Goal: Task Accomplishment & Management: Complete application form

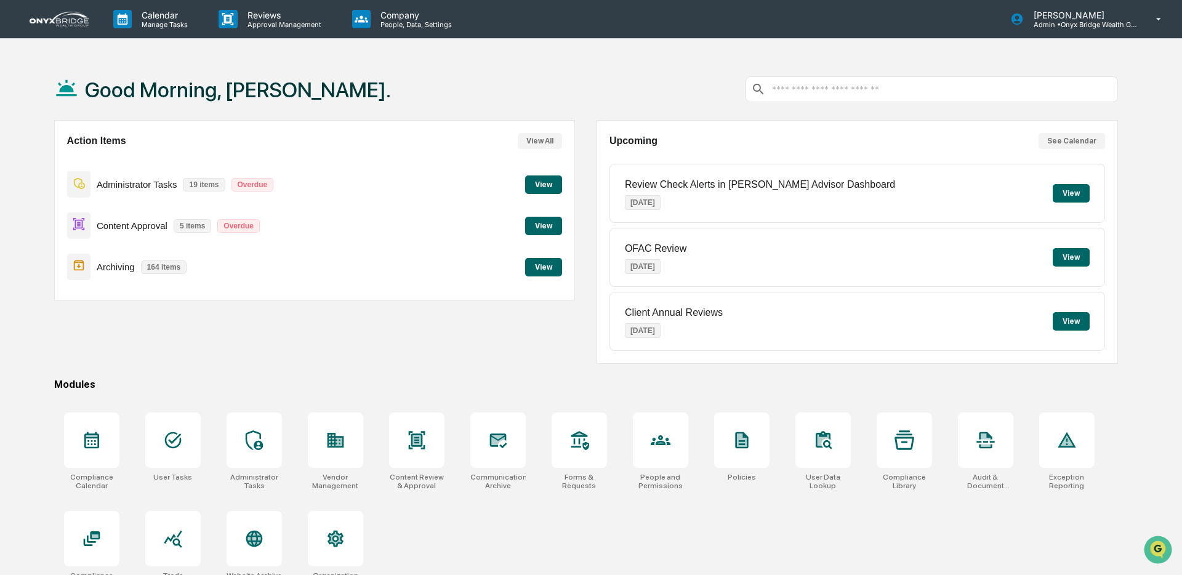
click at [488, 89] on div "Good Morning, [PERSON_NAME]." at bounding box center [586, 89] width 1064 height 62
click at [539, 228] on button "View" at bounding box center [543, 226] width 37 height 18
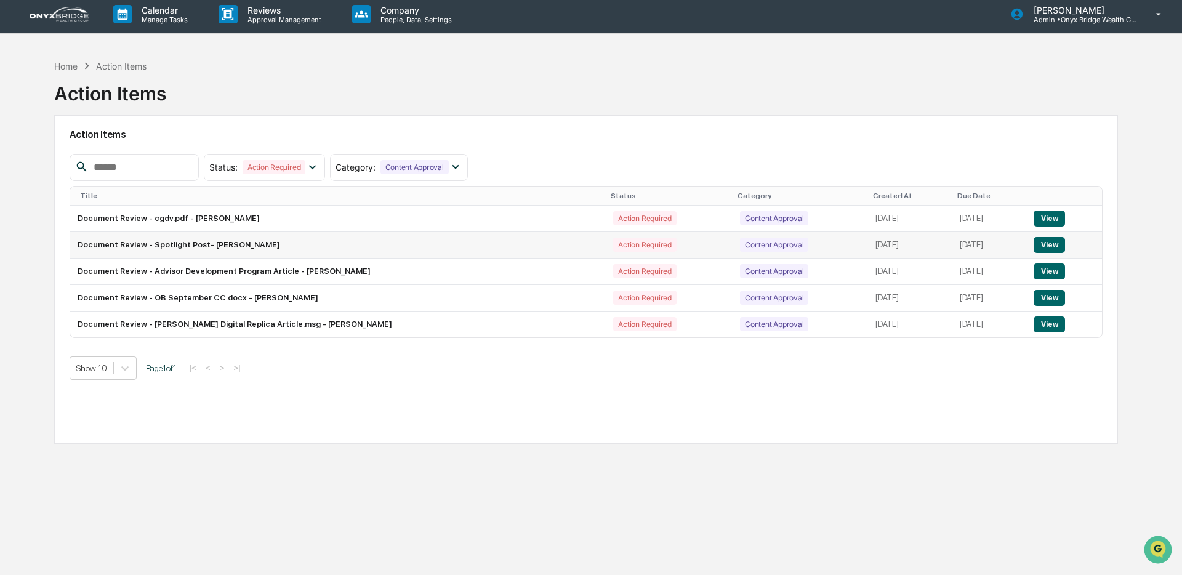
scroll to position [1, 0]
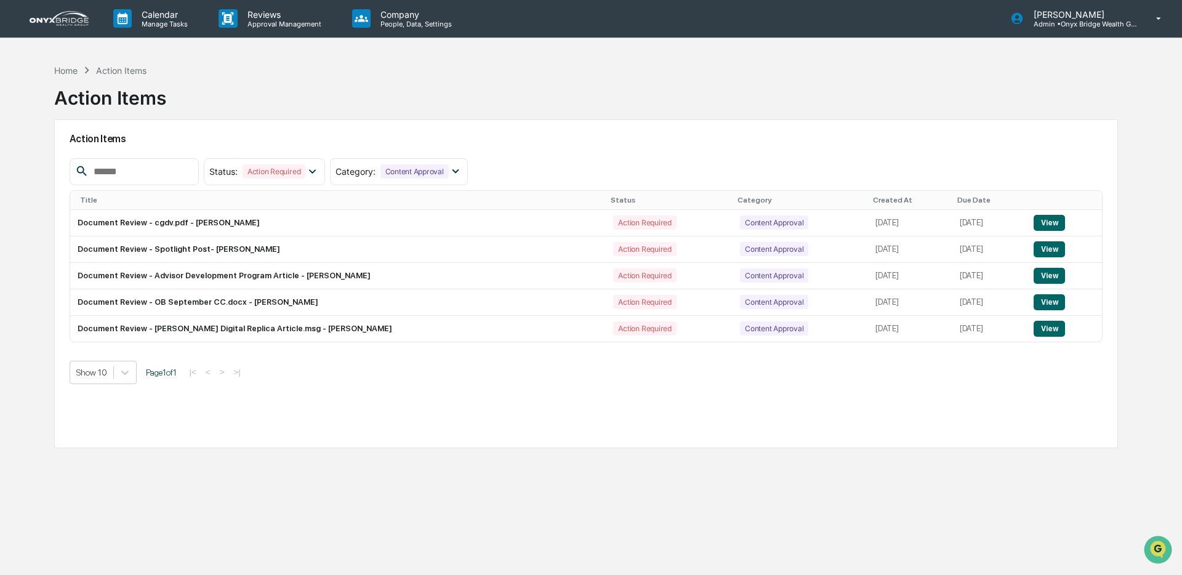
click at [63, 12] on img at bounding box center [59, 18] width 59 height 15
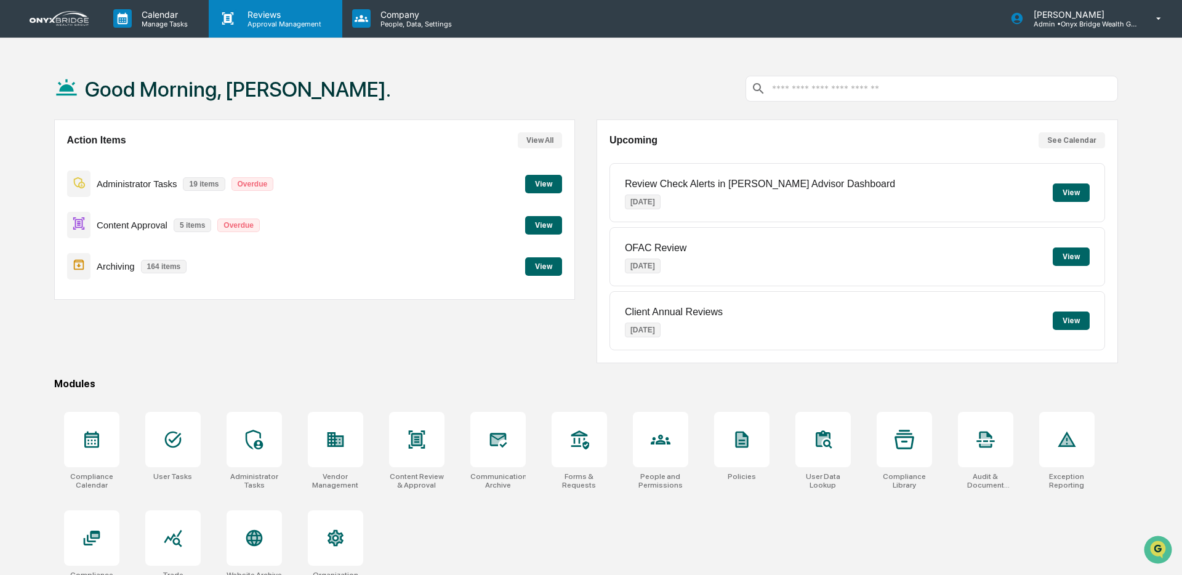
click at [269, 20] on p "Approval Management" at bounding box center [283, 24] width 90 height 9
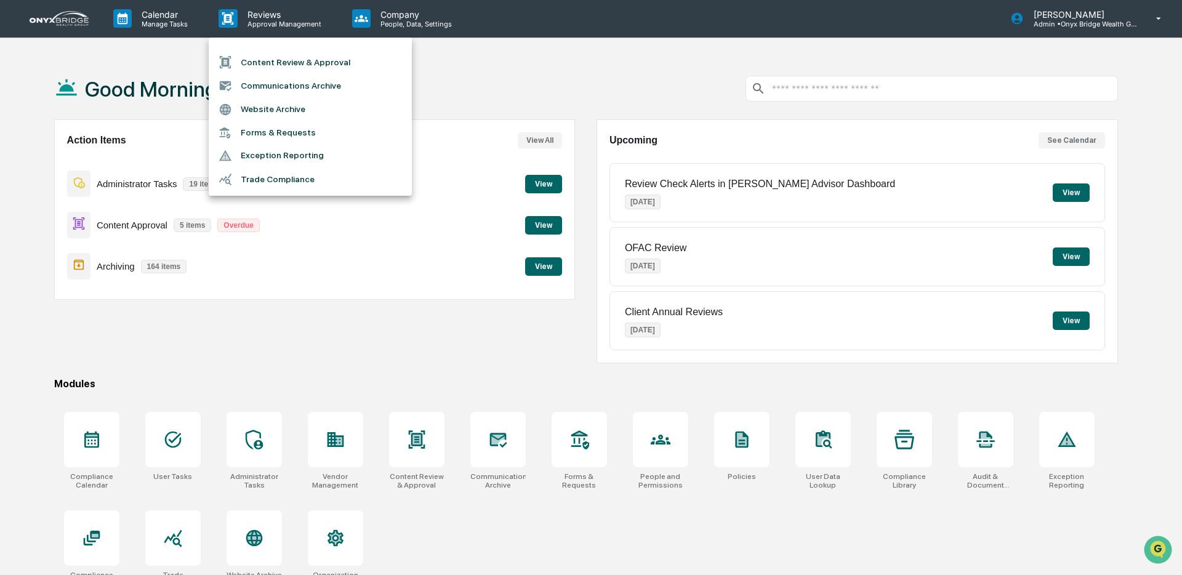
click at [262, 64] on li "Content Review & Approval" at bounding box center [310, 61] width 203 height 23
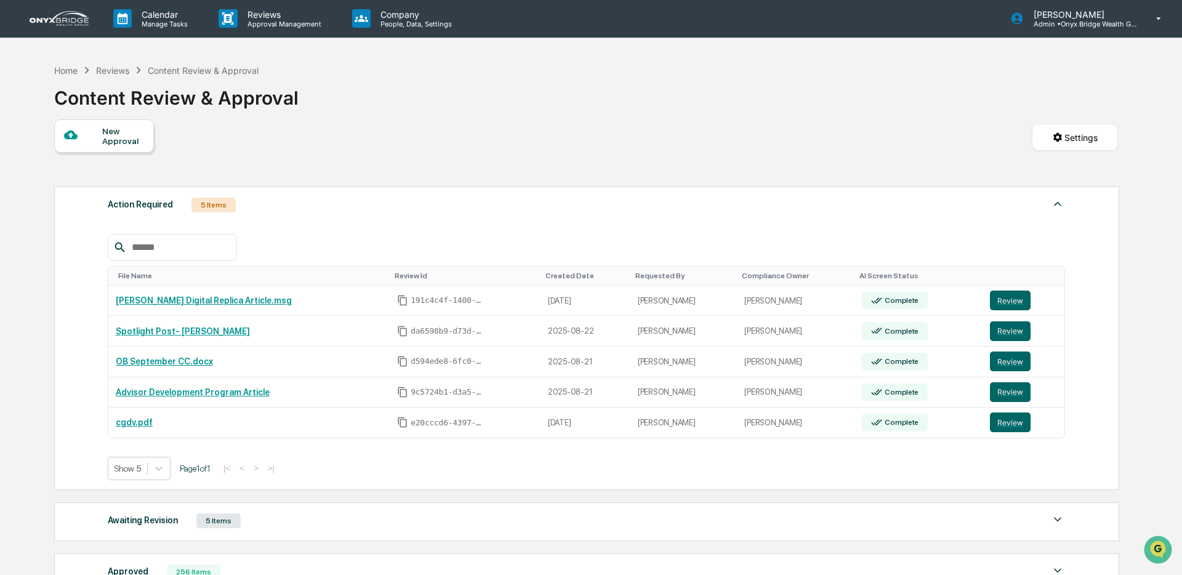
click at [103, 126] on div "New Approval" at bounding box center [122, 136] width 41 height 20
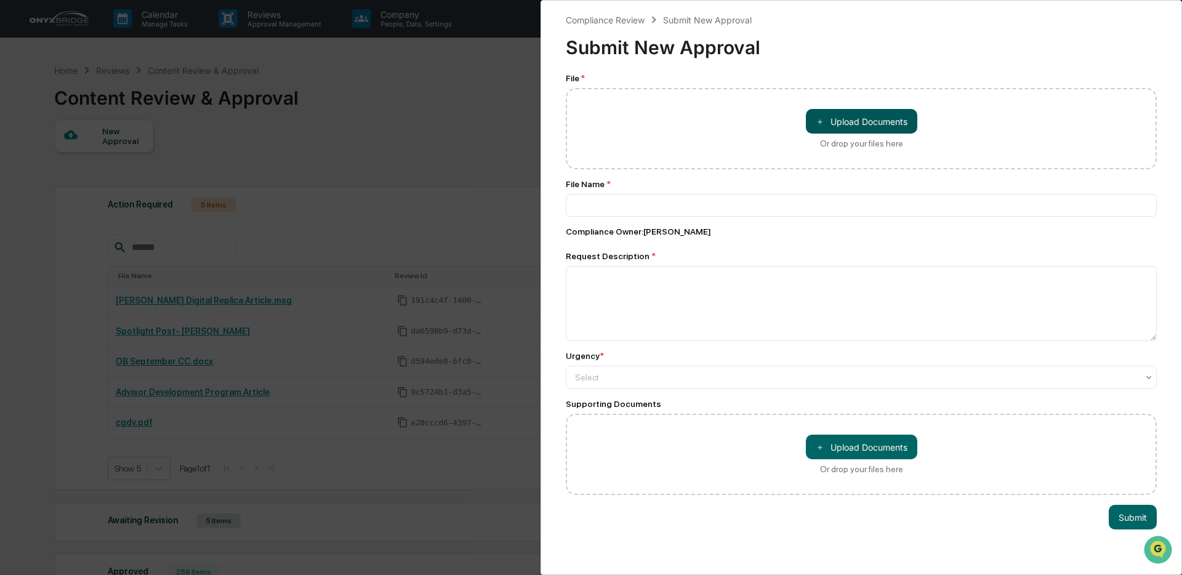
click at [891, 124] on button "＋ Upload Documents" at bounding box center [861, 121] width 111 height 25
type input "**********"
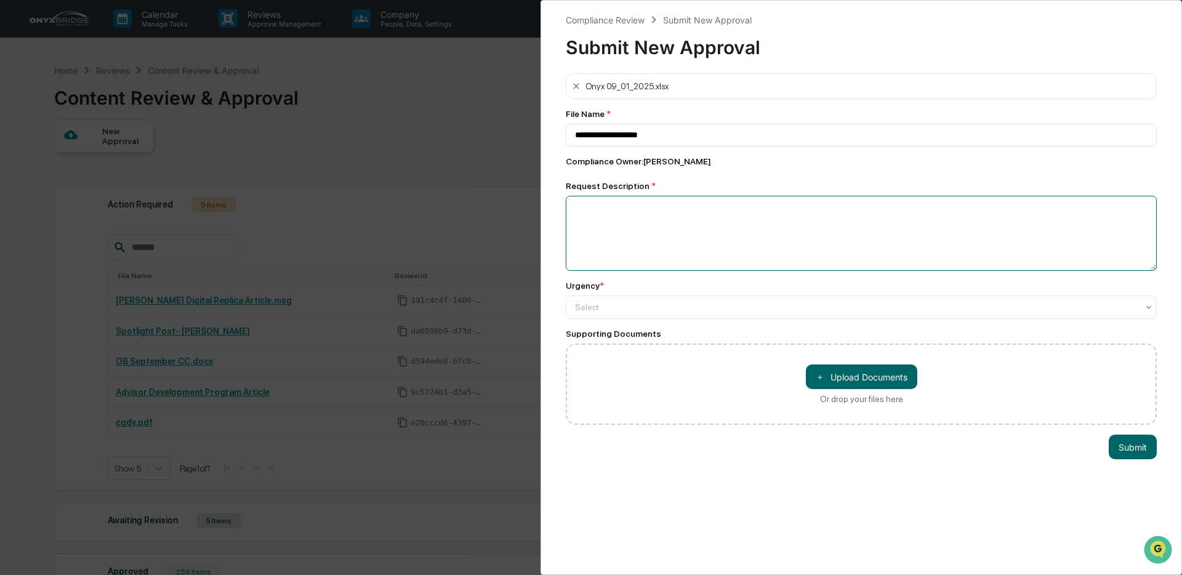
click at [617, 212] on textarea at bounding box center [861, 233] width 591 height 75
type textarea "**********"
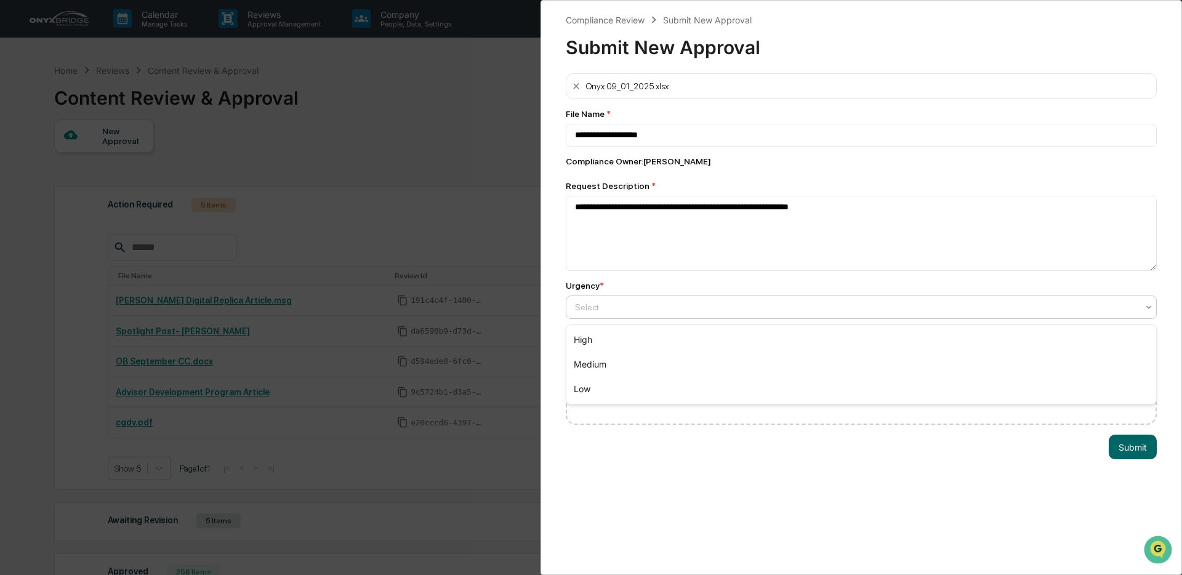
drag, startPoint x: 677, startPoint y: 315, endPoint x: 673, endPoint y: 333, distance: 19.0
click at [677, 313] on div at bounding box center [856, 307] width 563 height 12
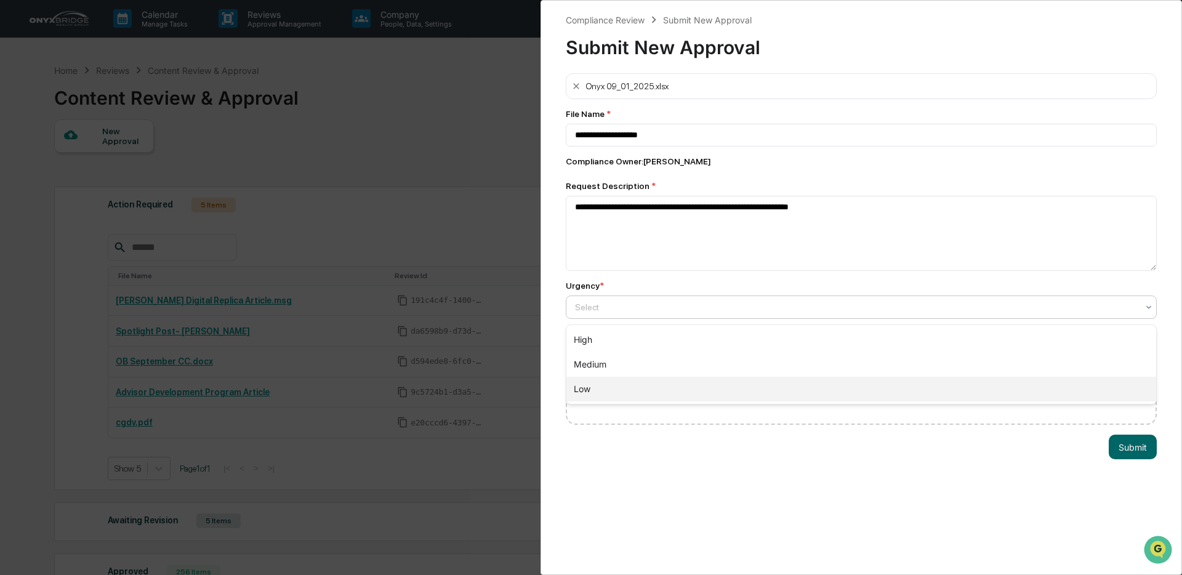
drag, startPoint x: 664, startPoint y: 379, endPoint x: 764, endPoint y: 384, distance: 100.4
click at [664, 379] on div "Low" at bounding box center [861, 389] width 590 height 25
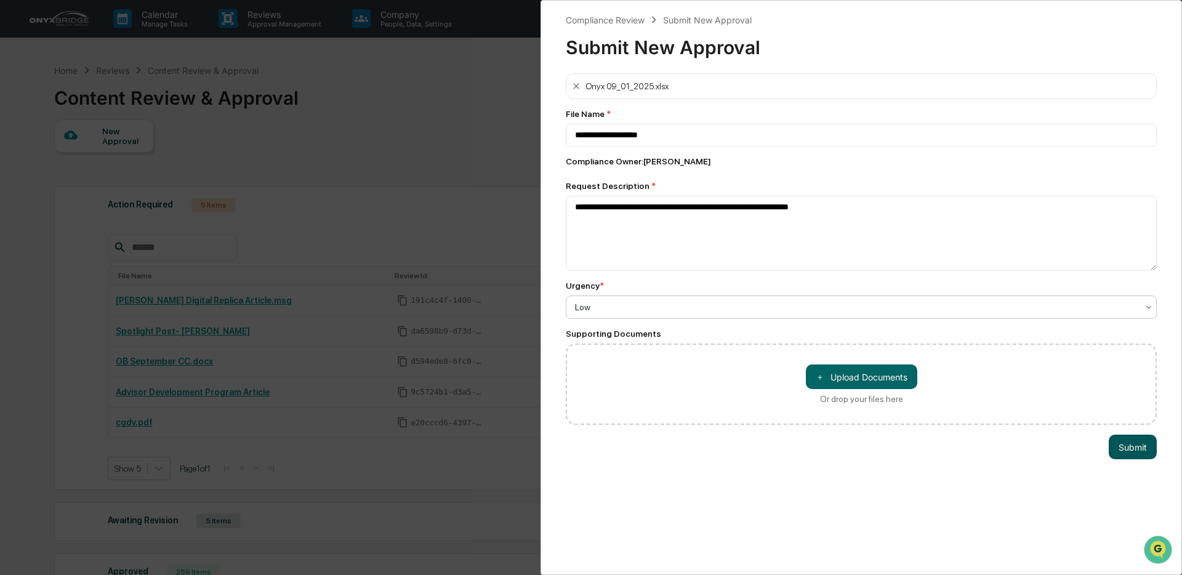
click at [1115, 443] on button "Submit" at bounding box center [1133, 447] width 48 height 25
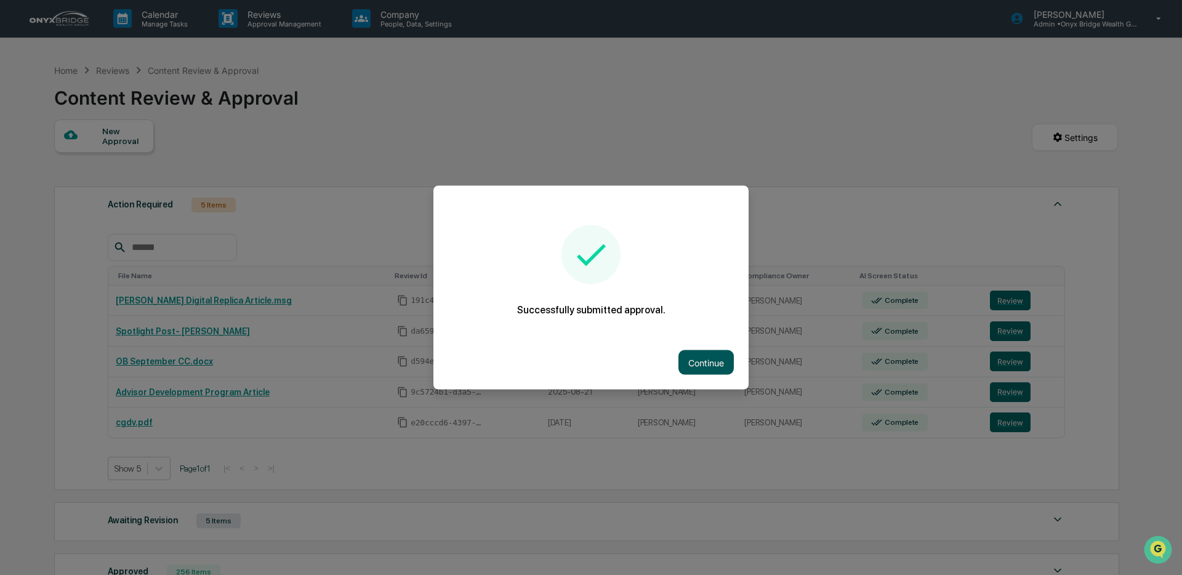
click at [710, 366] on button "Continue" at bounding box center [705, 362] width 55 height 25
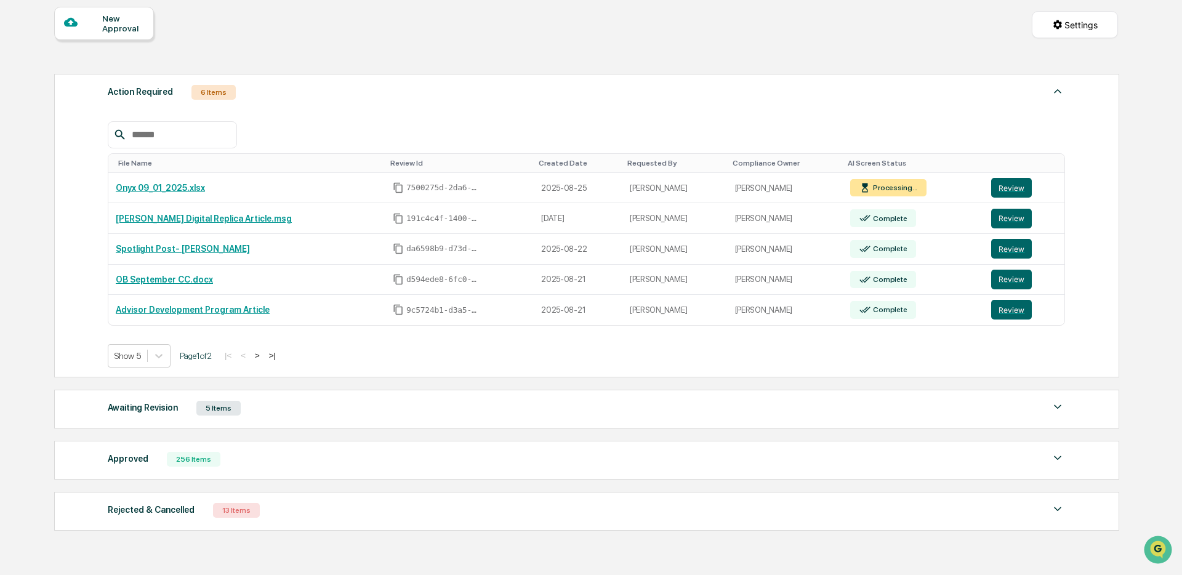
scroll to position [115, 0]
click at [300, 462] on div "Approved 256 Items" at bounding box center [586, 457] width 957 height 17
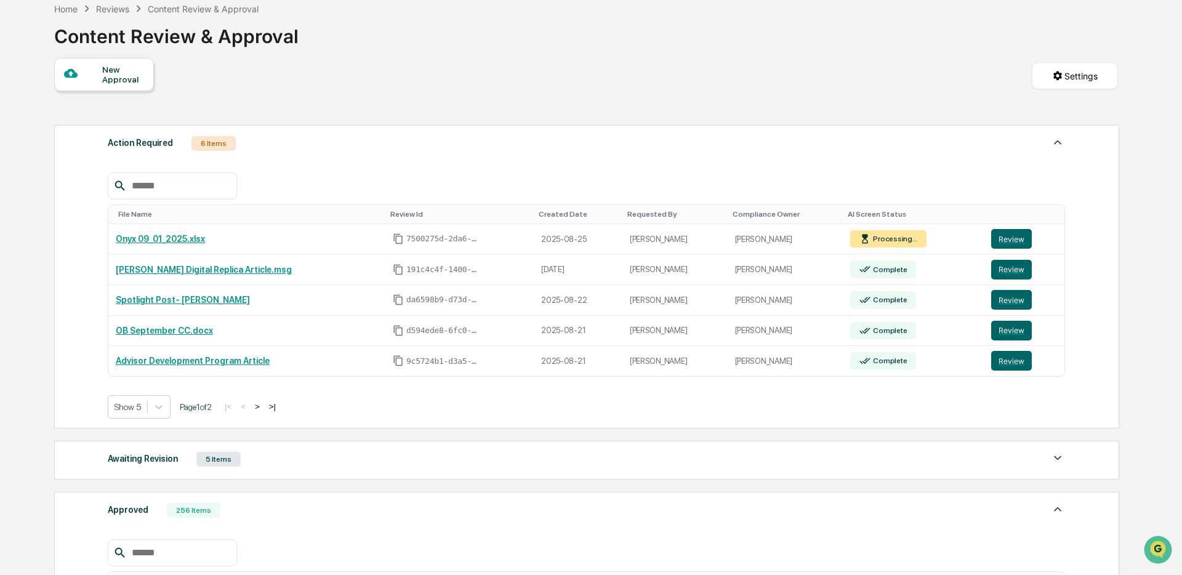
scroll to position [0, 0]
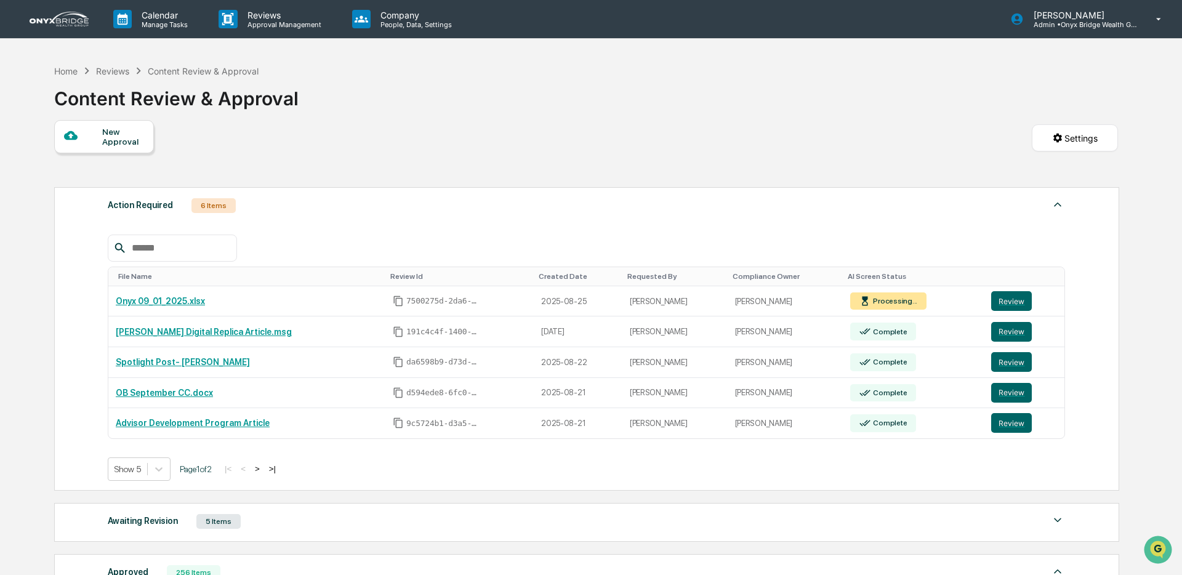
click at [124, 132] on div "New Approval" at bounding box center [122, 137] width 41 height 20
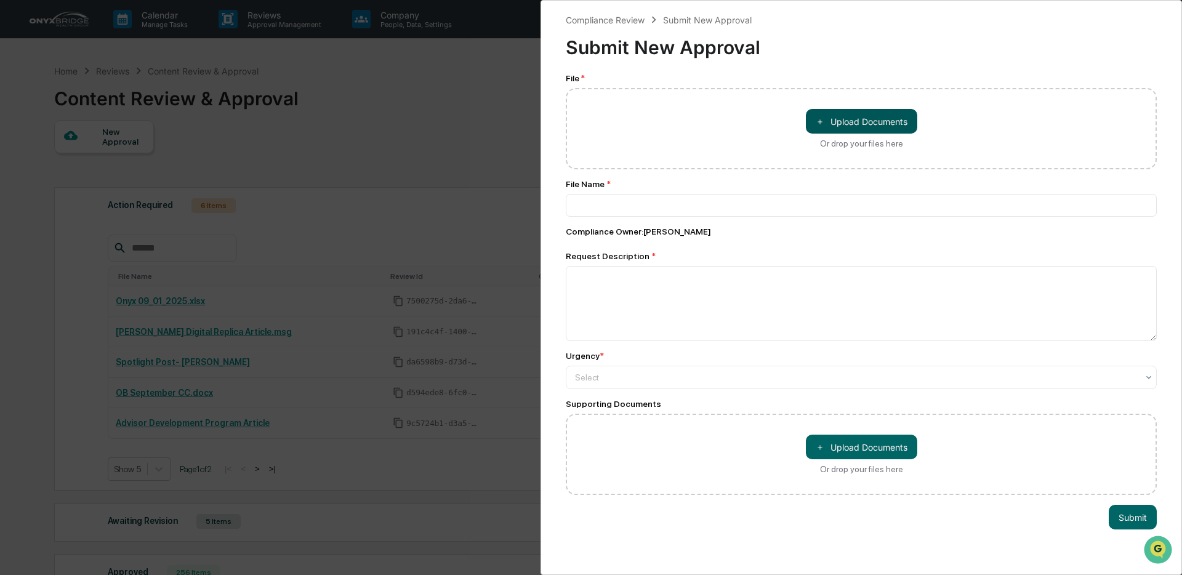
click at [836, 124] on button "＋ Upload Documents" at bounding box center [861, 121] width 111 height 25
click at [848, 123] on button "＋ Upload Documents" at bounding box center [861, 121] width 111 height 25
type input "**********"
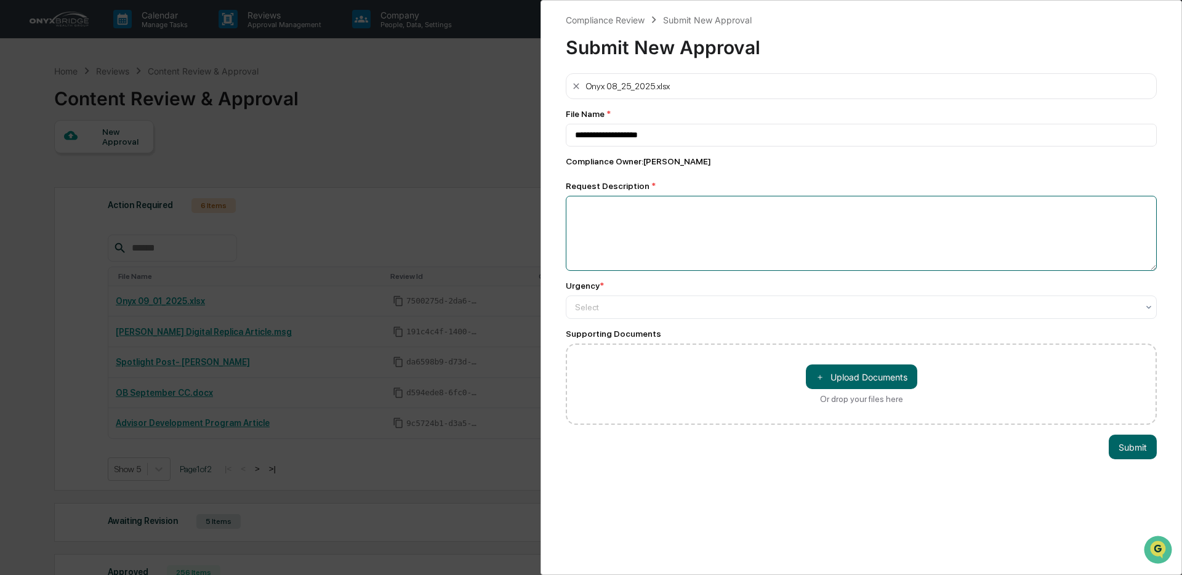
click at [699, 238] on textarea at bounding box center [861, 233] width 591 height 75
type textarea "**********"
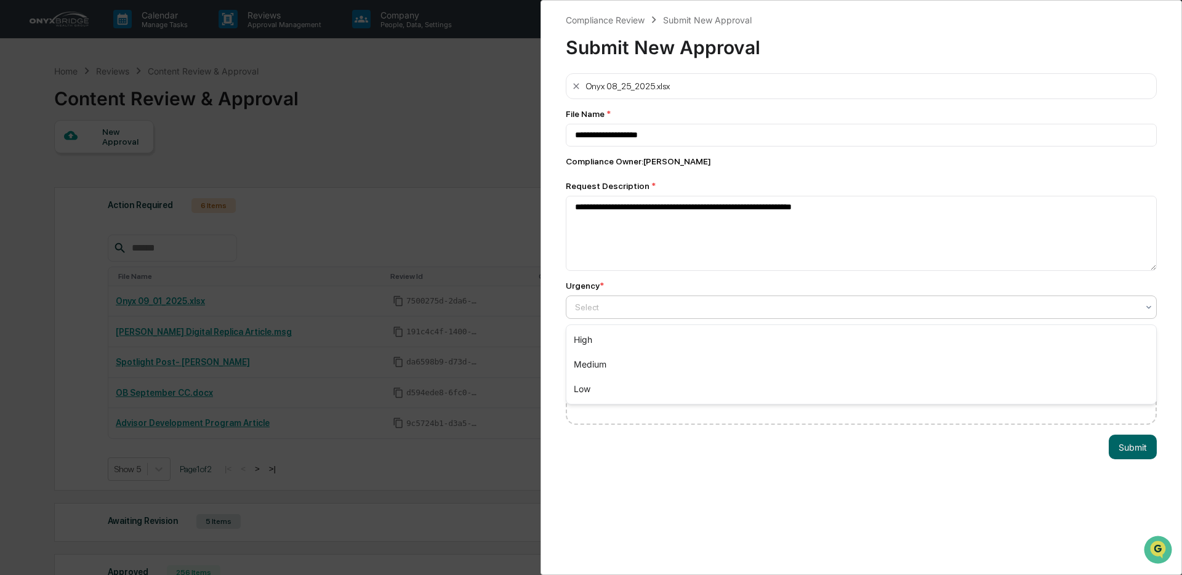
click at [698, 302] on div "Select" at bounding box center [856, 307] width 575 height 17
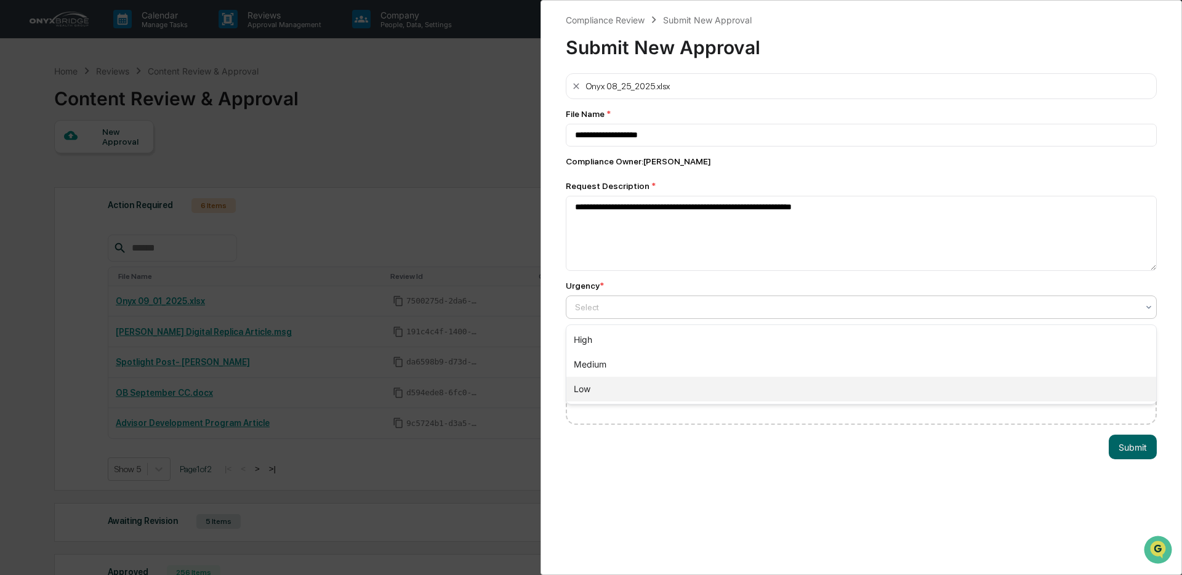
click at [674, 384] on div "Low" at bounding box center [861, 389] width 590 height 25
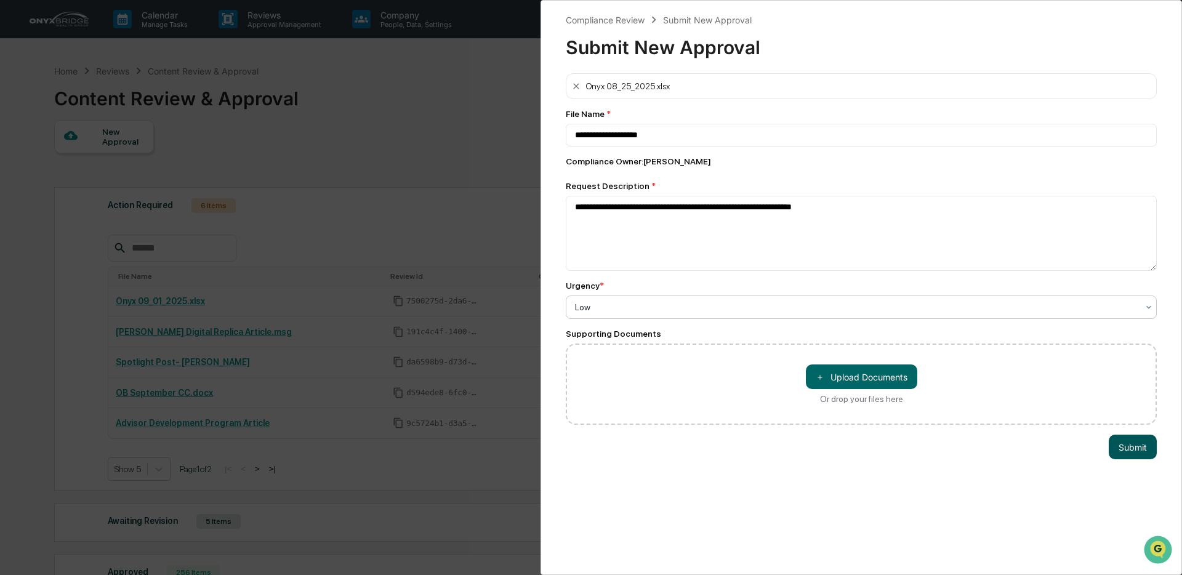
click at [1118, 459] on button "Submit" at bounding box center [1133, 447] width 48 height 25
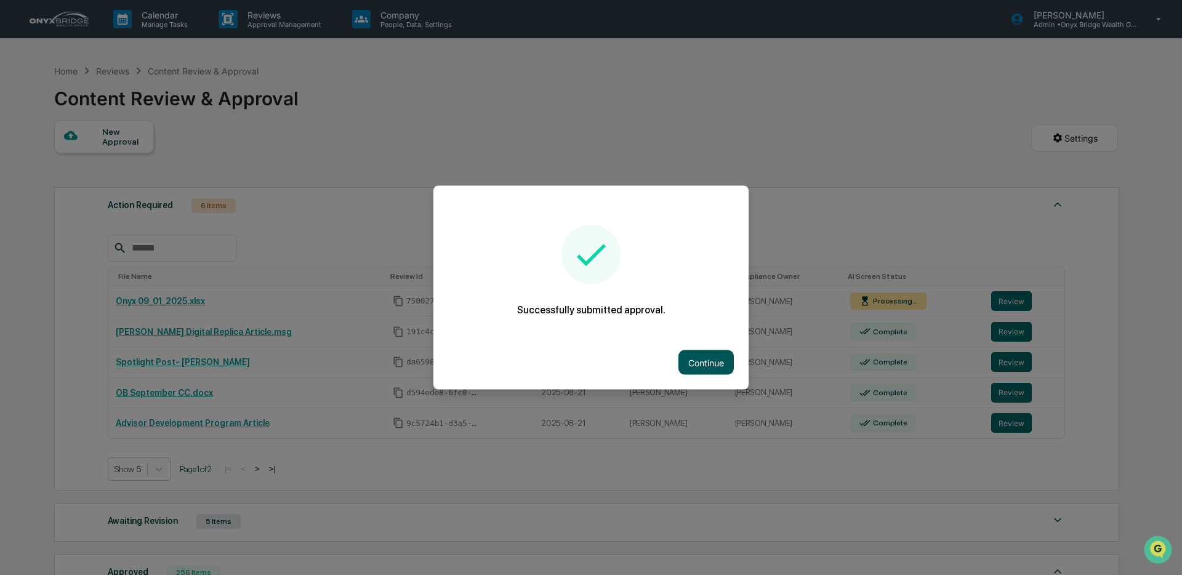
click at [704, 361] on button "Continue" at bounding box center [705, 362] width 55 height 25
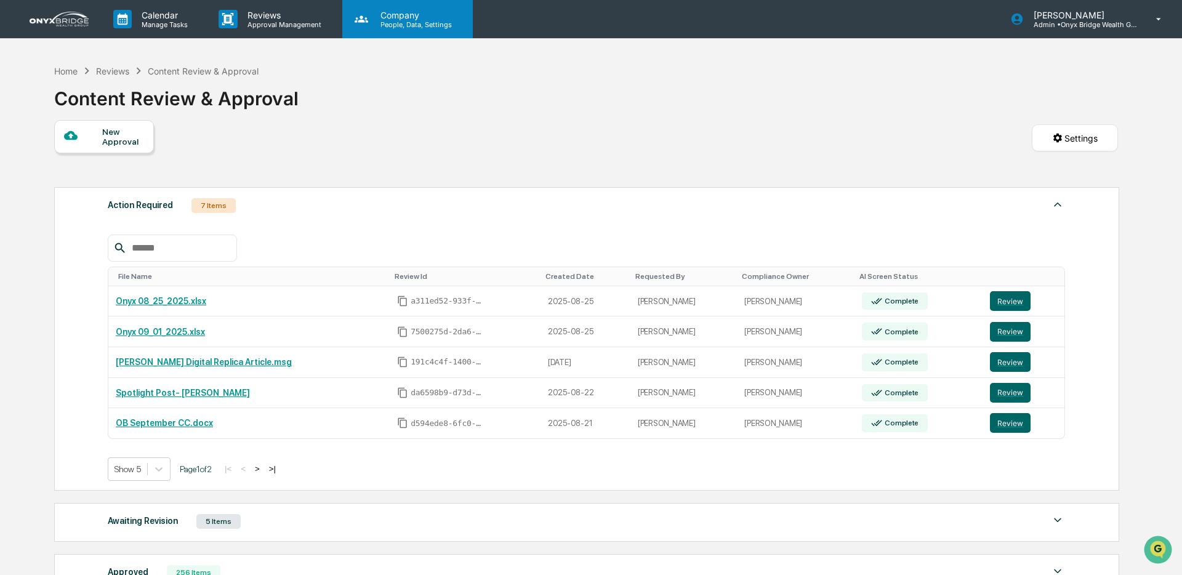
click at [377, 25] on p "People, Data, Settings" at bounding box center [414, 24] width 87 height 9
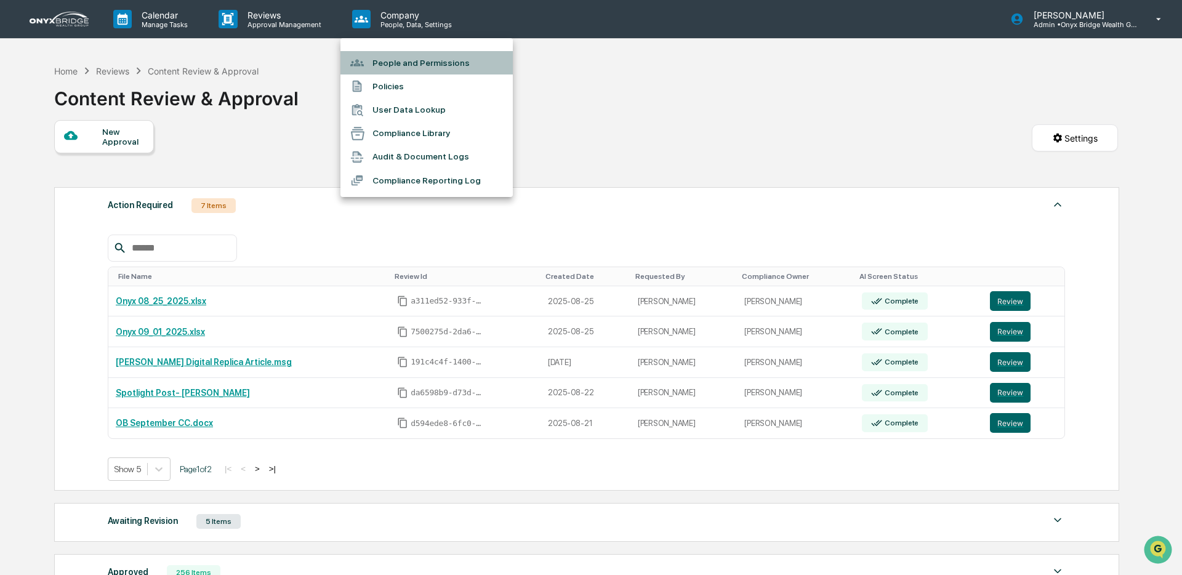
click at [395, 62] on li "People and Permissions" at bounding box center [426, 62] width 172 height 23
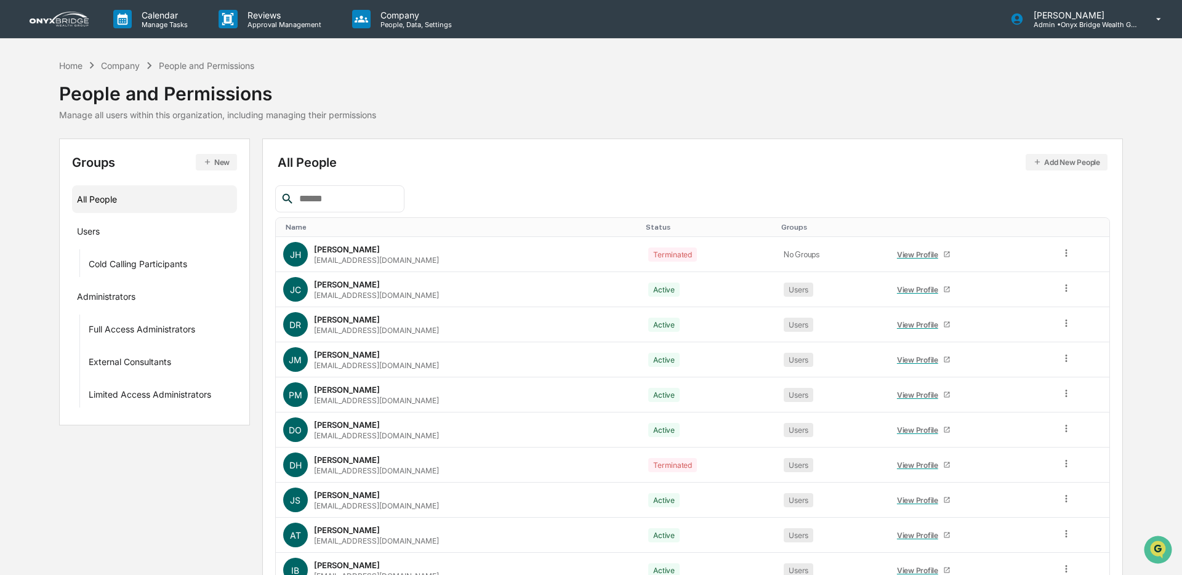
click at [332, 207] on div at bounding box center [339, 198] width 129 height 27
click at [325, 198] on input "text" at bounding box center [346, 199] width 105 height 16
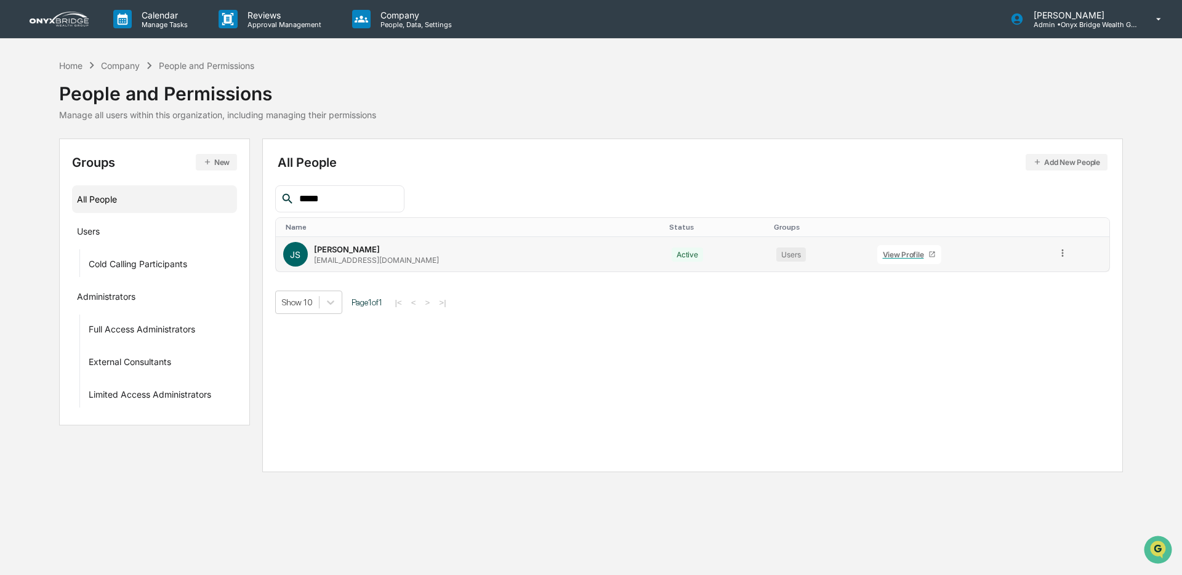
type input "*****"
click at [883, 255] on div "View Profile" at bounding box center [906, 254] width 46 height 9
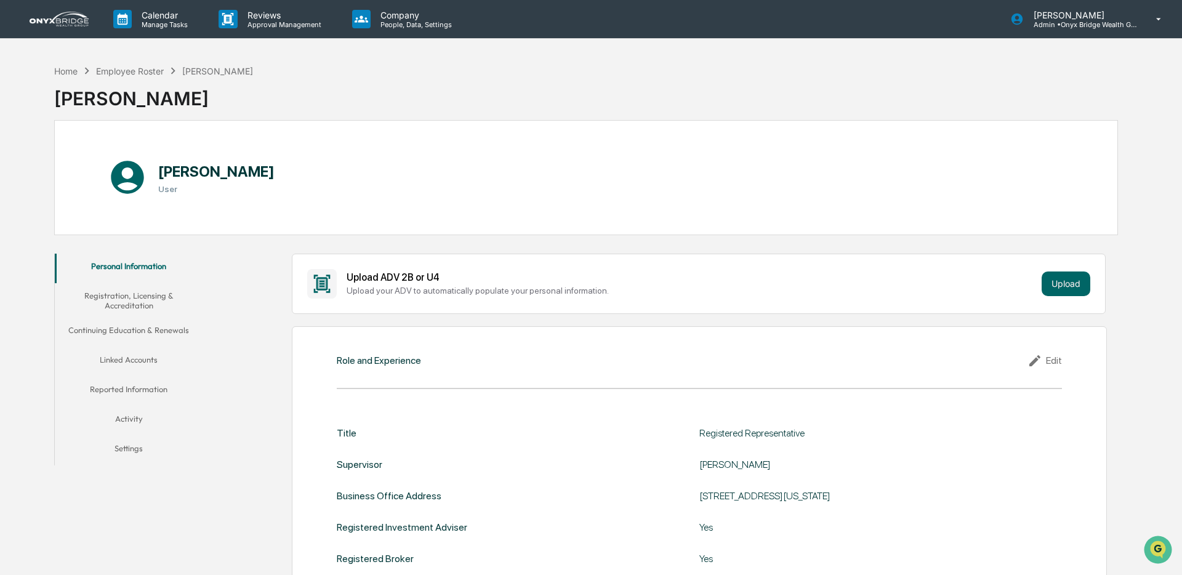
click at [135, 415] on button "Activity" at bounding box center [129, 421] width 148 height 30
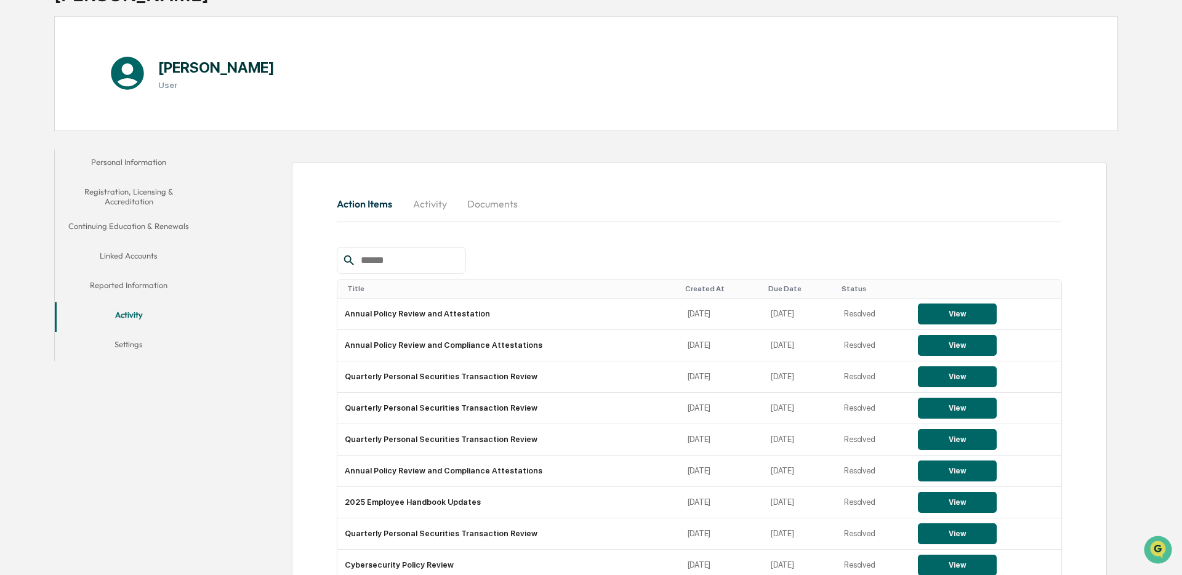
scroll to position [105, 0]
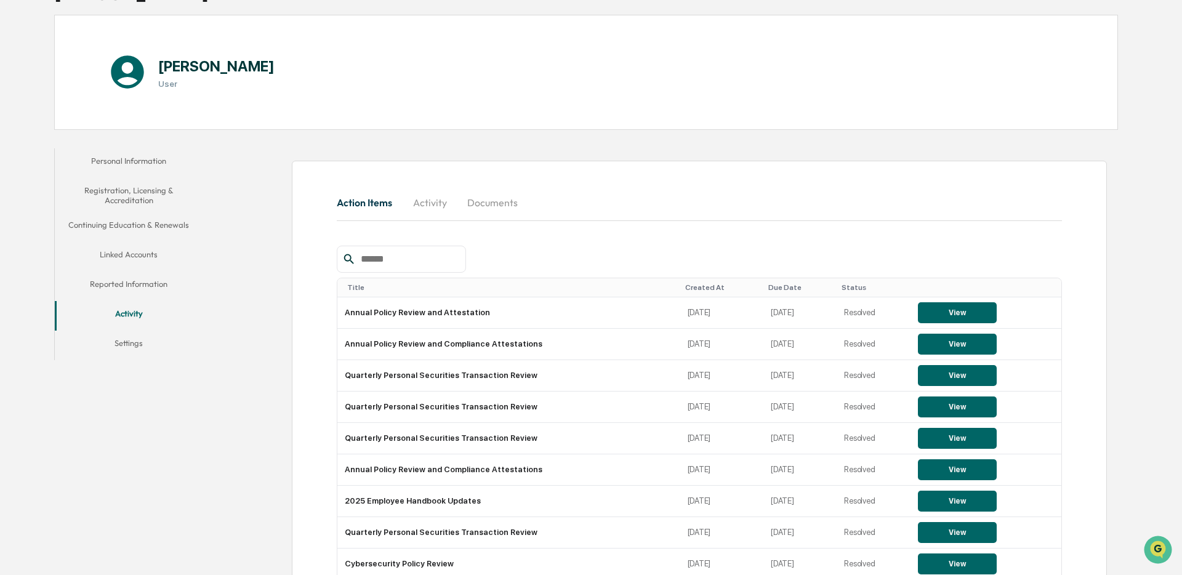
click at [388, 258] on input "text" at bounding box center [408, 259] width 105 height 16
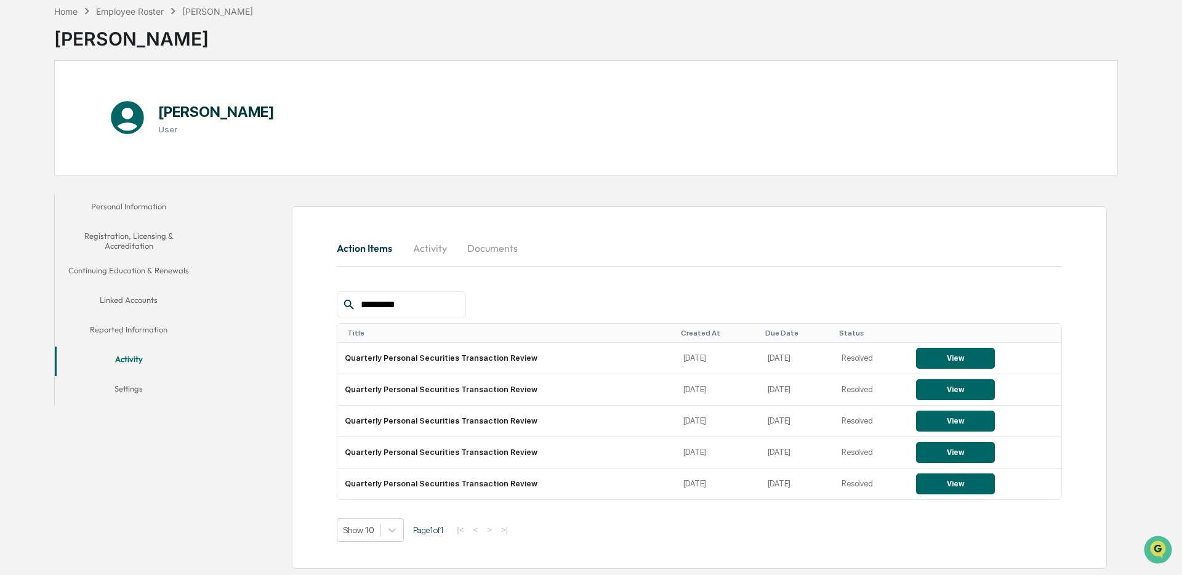
scroll to position [63, 0]
type input "*********"
click at [965, 486] on button "View" at bounding box center [955, 483] width 79 height 21
